Goal: Task Accomplishment & Management: Manage account settings

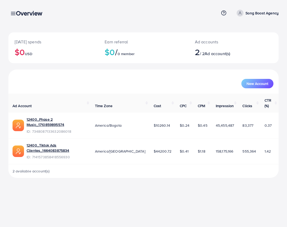
click at [14, 14] on div "Overview" at bounding box center [31, 13] width 39 height 8
click at [15, 17] on div "Overview Help Center Contact Support Term and policy About Us Song Boost Agency…" at bounding box center [143, 13] width 270 height 14
click at [13, 14] on div "Overview" at bounding box center [31, 13] width 39 height 8
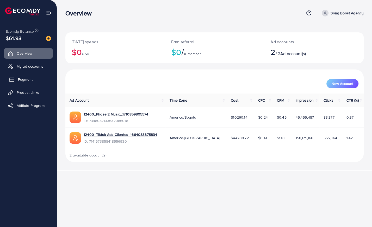
click at [36, 80] on link "Payment" at bounding box center [28, 79] width 49 height 10
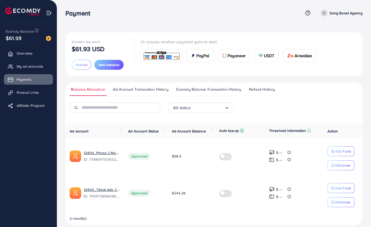
scroll to position [5, 0]
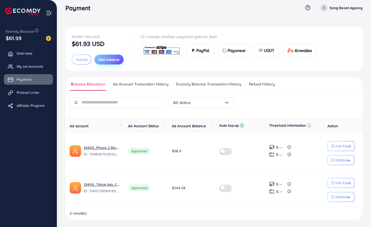
click at [112, 60] on span "Add balance" at bounding box center [109, 59] width 21 height 5
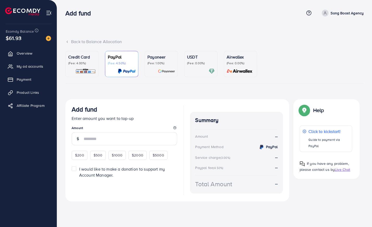
click at [88, 57] on p "Credit Card" at bounding box center [82, 57] width 28 height 6
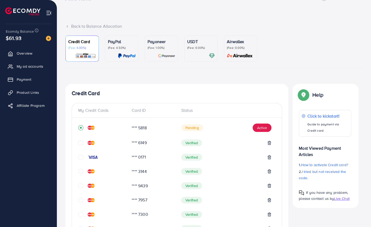
scroll to position [22, 0]
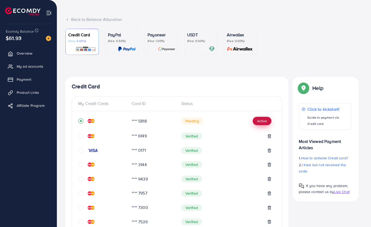
click at [266, 122] on button "Active" at bounding box center [262, 121] width 19 height 8
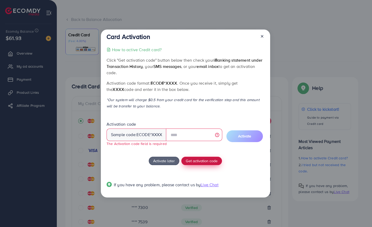
click at [198, 157] on button "Get activation code" at bounding box center [201, 160] width 41 height 8
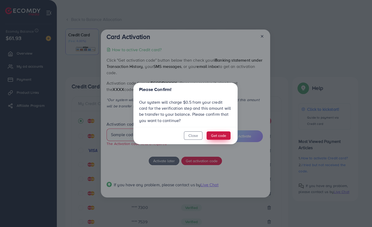
click at [216, 137] on button "Get code" at bounding box center [219, 135] width 24 height 8
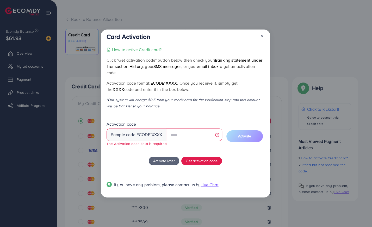
click at [261, 37] on icon at bounding box center [262, 36] width 4 height 4
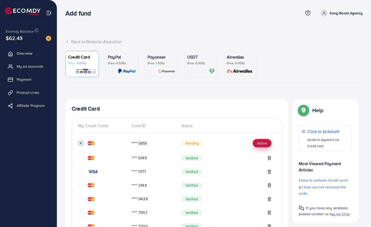
click at [261, 140] on button "Active" at bounding box center [262, 143] width 19 height 8
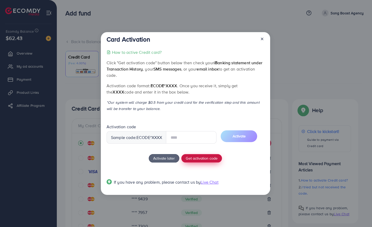
click at [191, 158] on span "Get activation code" at bounding box center [202, 157] width 32 height 5
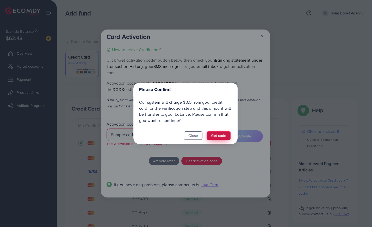
click at [220, 134] on button "Get code" at bounding box center [219, 135] width 24 height 8
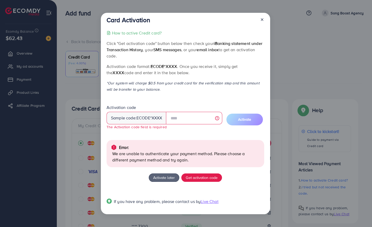
drag, startPoint x: 106, startPoint y: 82, endPoint x: 158, endPoint y: 89, distance: 53.1
click at [158, 89] on div "Card Activation How to active Credit card? Click "Get activation code" button b…" at bounding box center [185, 113] width 169 height 201
copy p "*Our system will charge $0.5 from your credit card for the verification step an…"
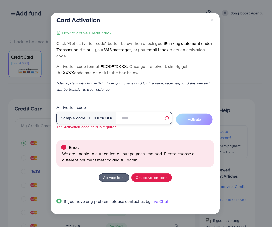
click at [142, 117] on input "text" at bounding box center [144, 118] width 56 height 13
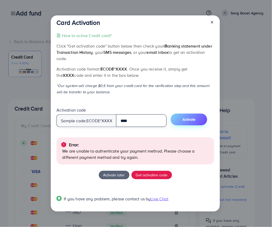
type input "****"
click at [178, 121] on button "Activate" at bounding box center [189, 119] width 36 height 12
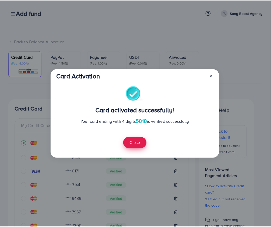
scroll to position [241, 0]
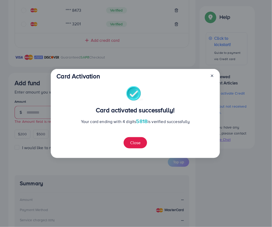
click at [136, 148] on div "Card activated successfully! Your card ending with 4 digits 5818 is verified su…" at bounding box center [136, 120] width 158 height 68
click at [136, 144] on button "Close" at bounding box center [135, 142] width 23 height 11
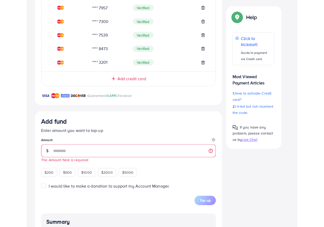
scroll to position [192, 0]
